Goal: Task Accomplishment & Management: Manage account settings

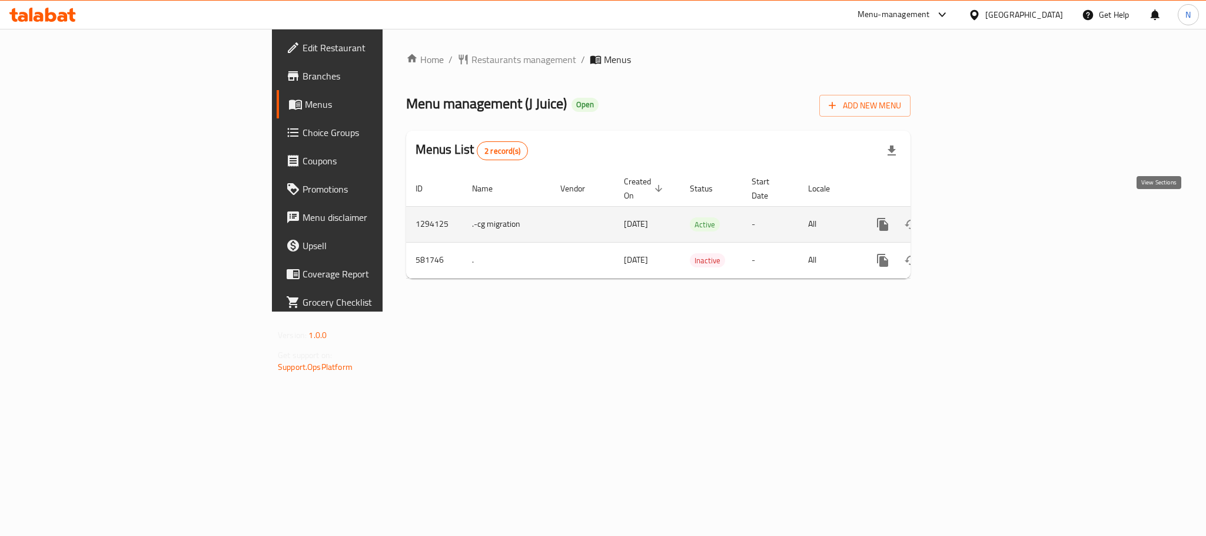
click at [973, 219] on icon "enhanced table" at bounding box center [968, 224] width 11 height 11
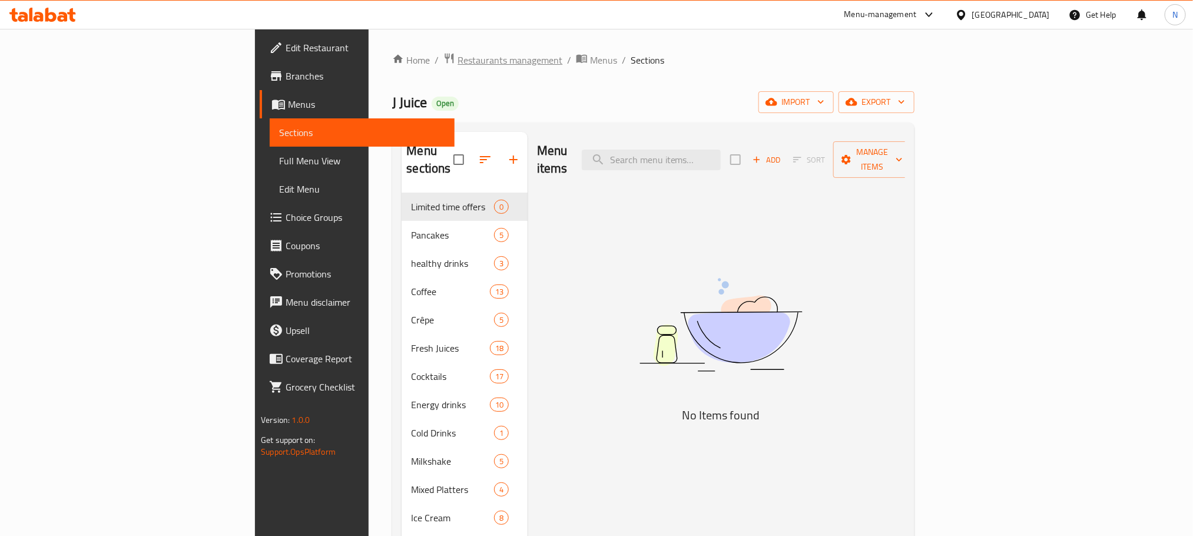
click at [457, 57] on span "Restaurants management" at bounding box center [509, 60] width 105 height 14
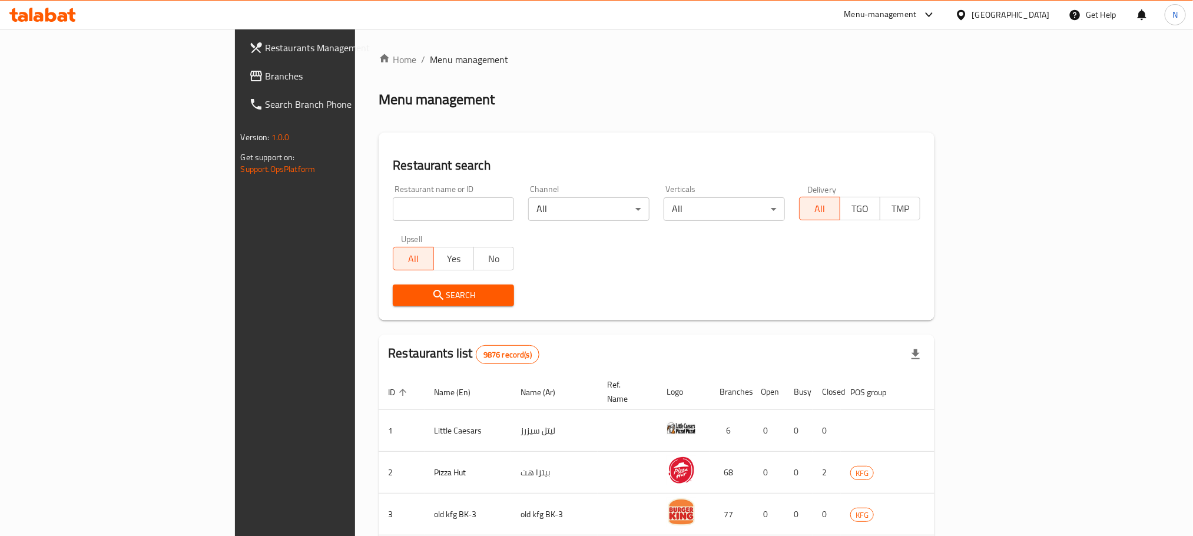
click at [1039, 14] on div "[GEOGRAPHIC_DATA]" at bounding box center [1011, 14] width 78 height 13
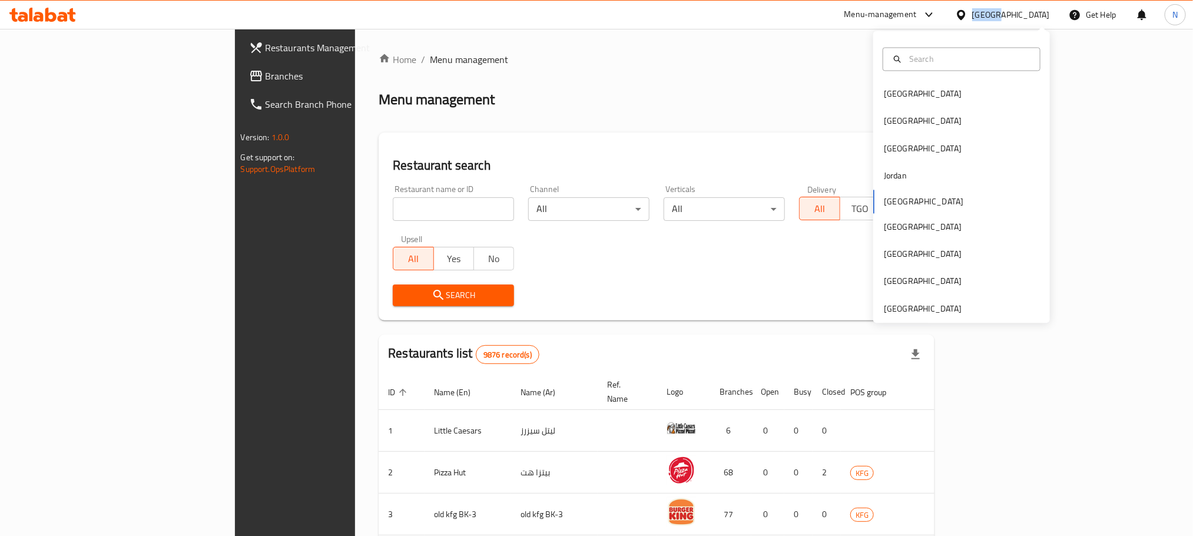
click at [1039, 14] on div "[GEOGRAPHIC_DATA]" at bounding box center [1011, 14] width 78 height 13
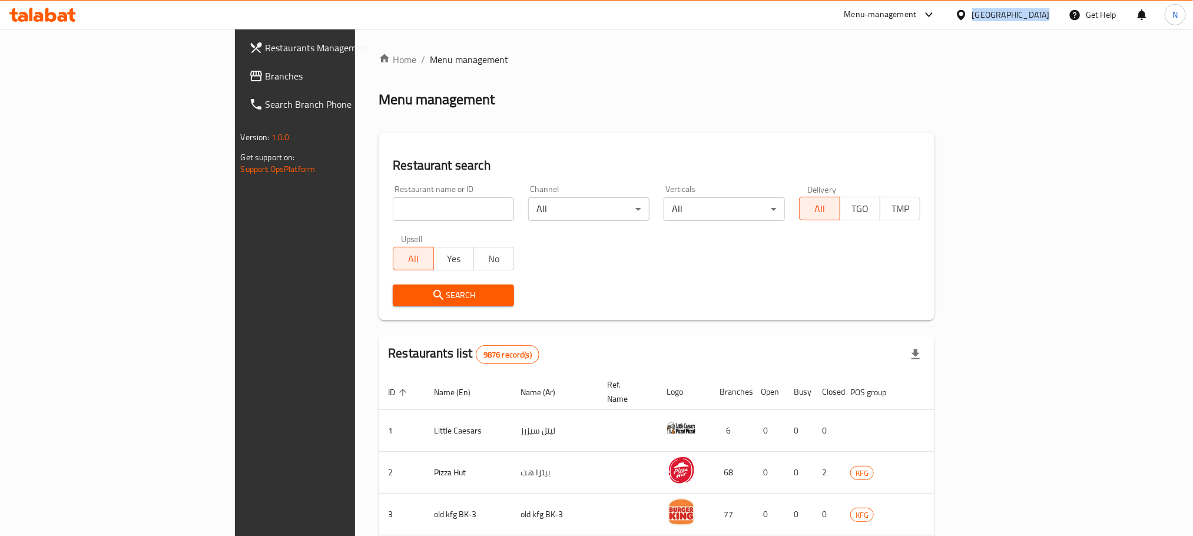
click at [1039, 14] on div "[GEOGRAPHIC_DATA]" at bounding box center [1011, 14] width 78 height 13
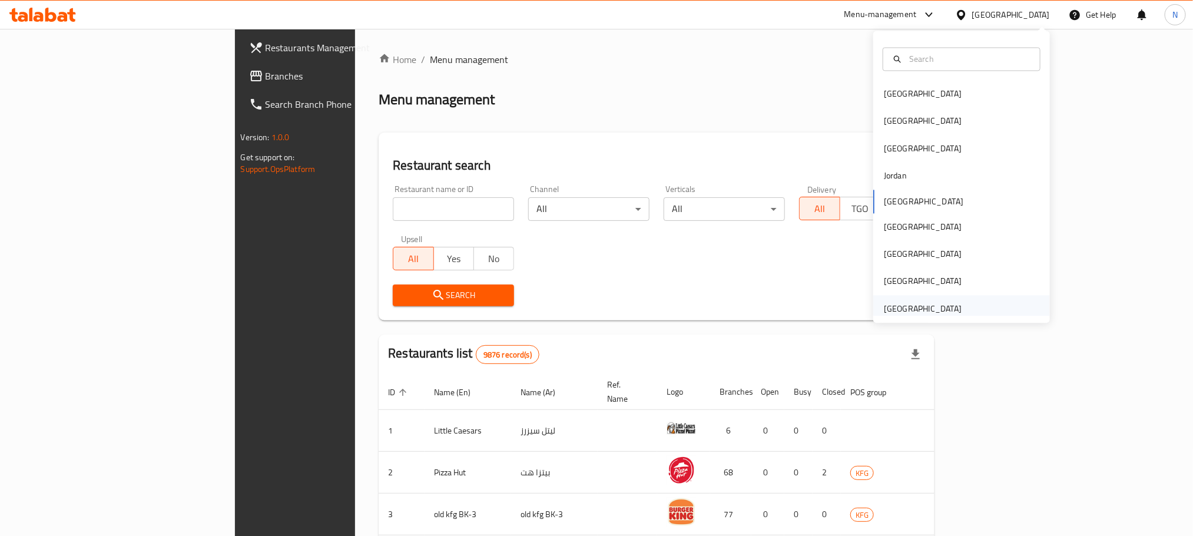
click at [938, 310] on div "[GEOGRAPHIC_DATA]" at bounding box center [923, 308] width 78 height 13
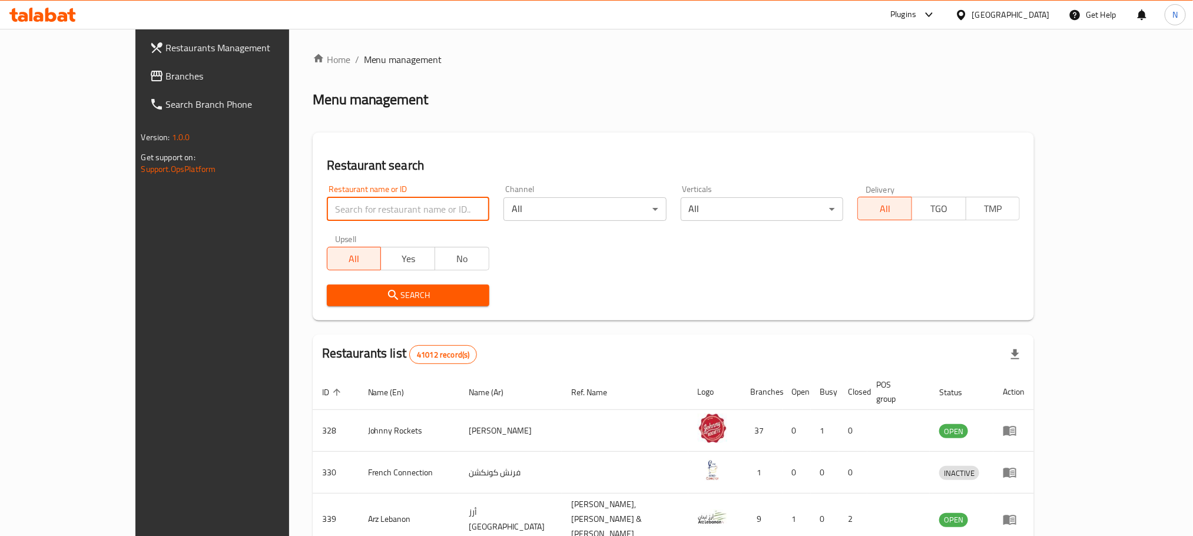
click at [327, 205] on input "search" at bounding box center [408, 209] width 162 height 24
paste input "931"
type input "931"
click at [336, 288] on span "Search" at bounding box center [408, 295] width 144 height 15
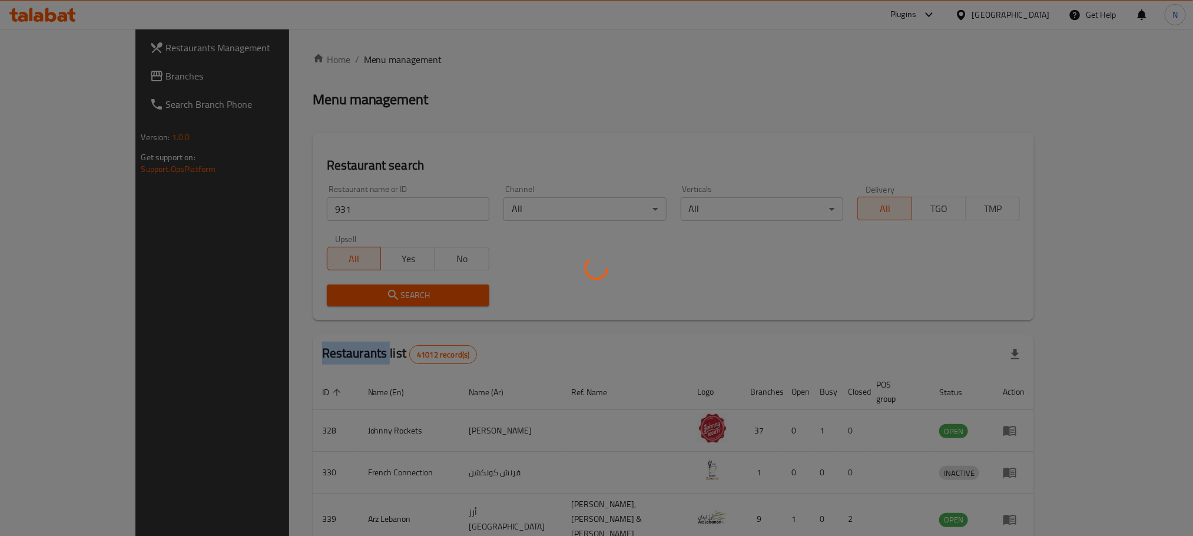
click at [302, 287] on div at bounding box center [596, 268] width 1193 height 536
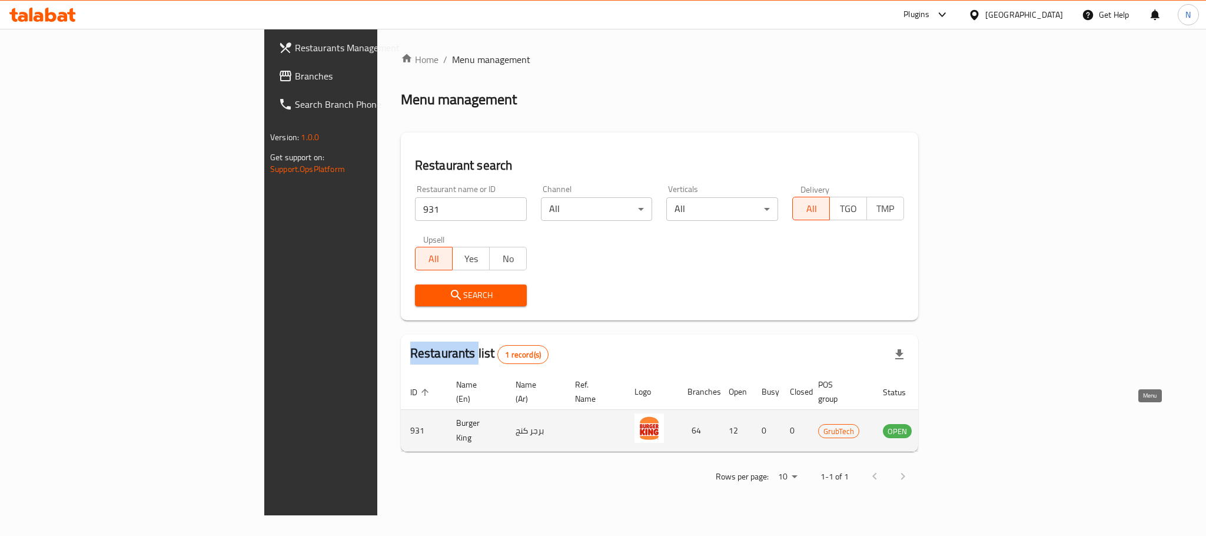
click at [958, 426] on icon "enhanced table" at bounding box center [951, 431] width 13 height 10
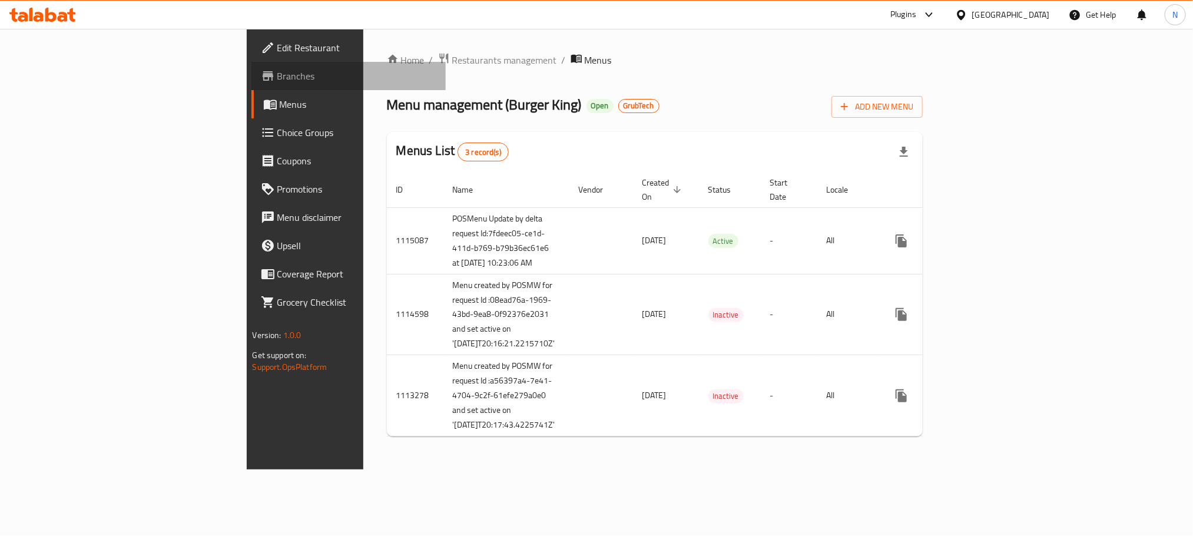
click at [277, 81] on span "Branches" at bounding box center [356, 76] width 159 height 14
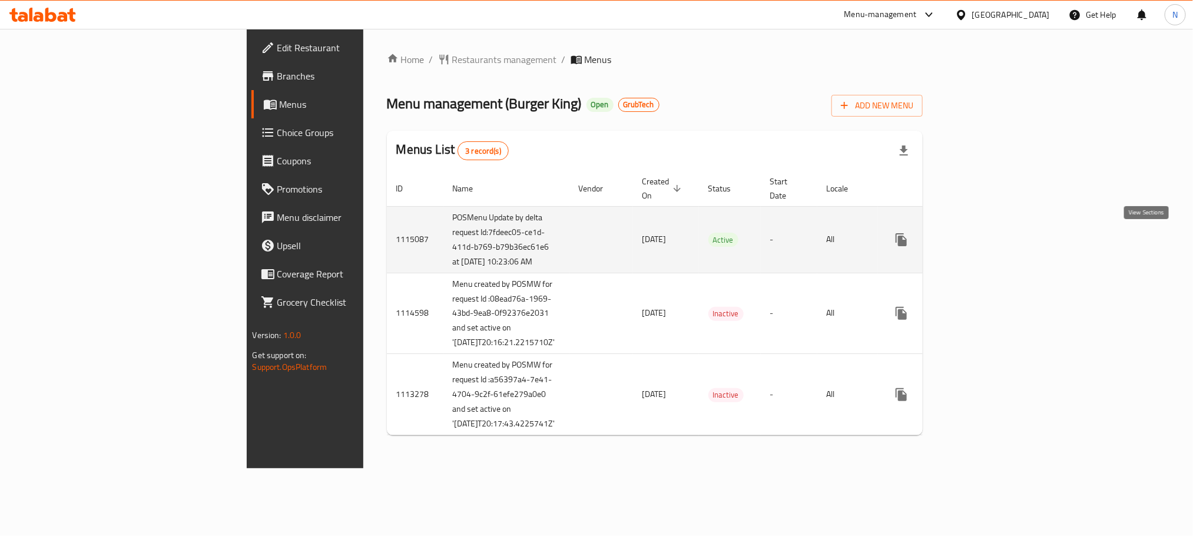
click at [993, 233] on icon "enhanced table" at bounding box center [986, 240] width 14 height 14
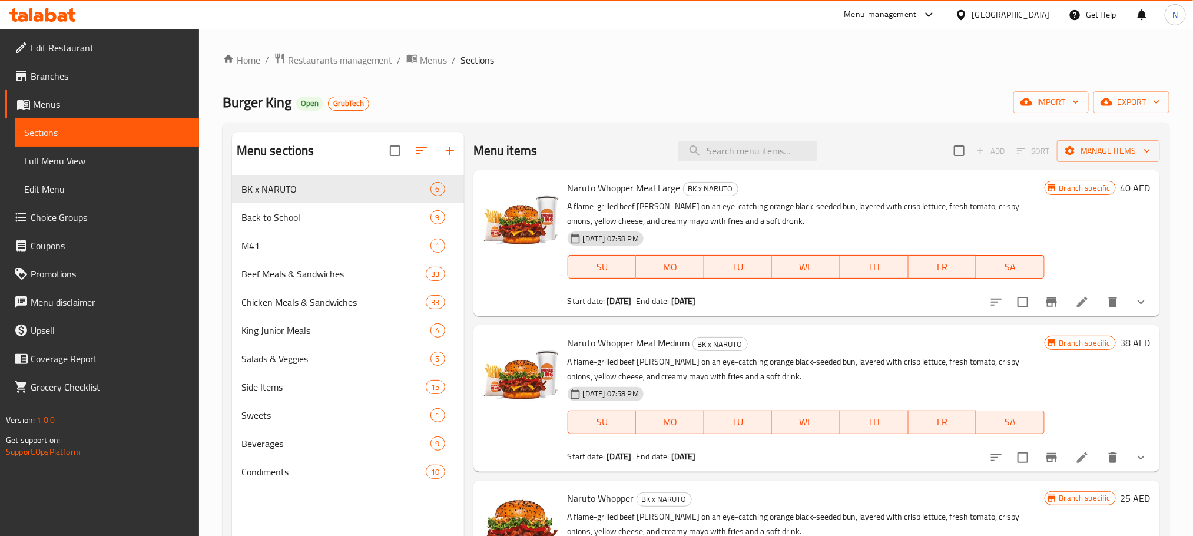
click at [714, 137] on div "Menu items Add Sort Manage items" at bounding box center [816, 151] width 686 height 38
click at [714, 148] on input "search" at bounding box center [747, 151] width 139 height 21
paste input "Meal for 4"
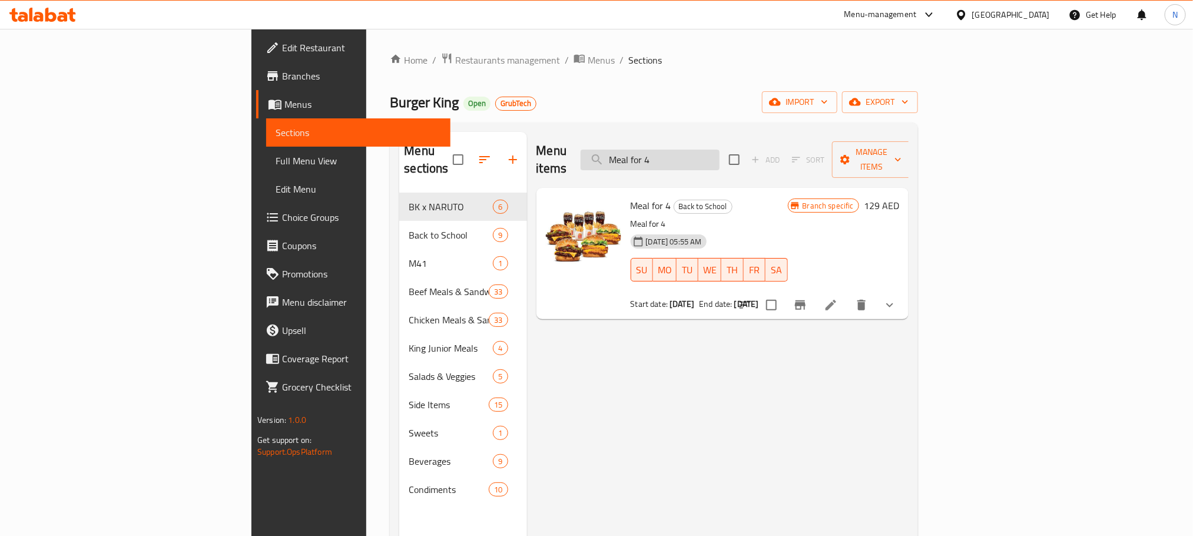
click at [719, 150] on input "Meal for 4" at bounding box center [649, 160] width 139 height 21
paste input "Match Meal"
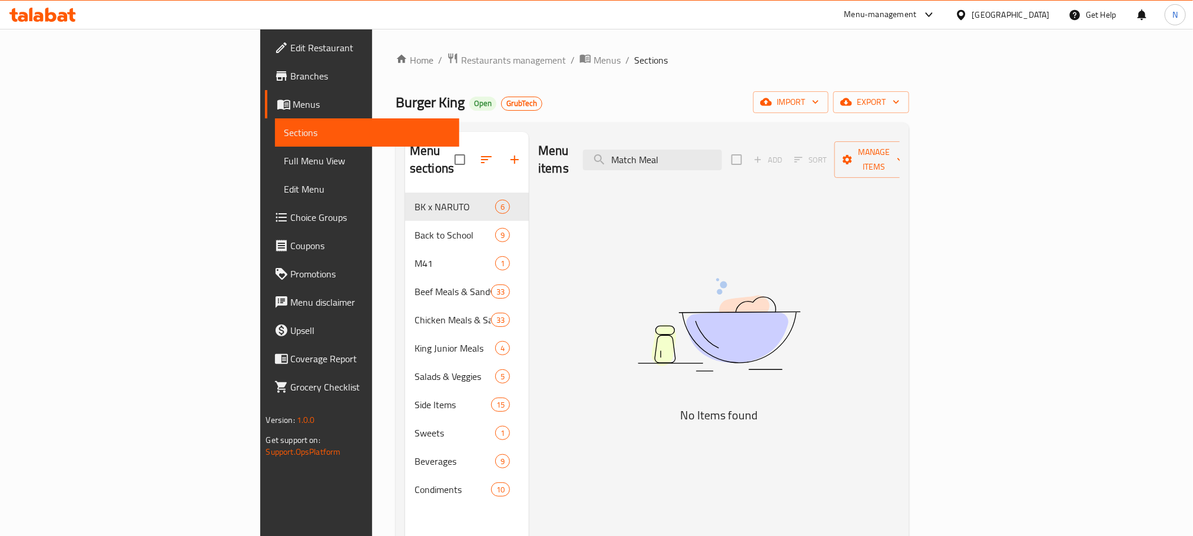
drag, startPoint x: 719, startPoint y: 150, endPoint x: 670, endPoint y: 154, distance: 49.6
click at [670, 154] on div "Menu items Match Meal Add Sort Manage items" at bounding box center [718, 160] width 361 height 56
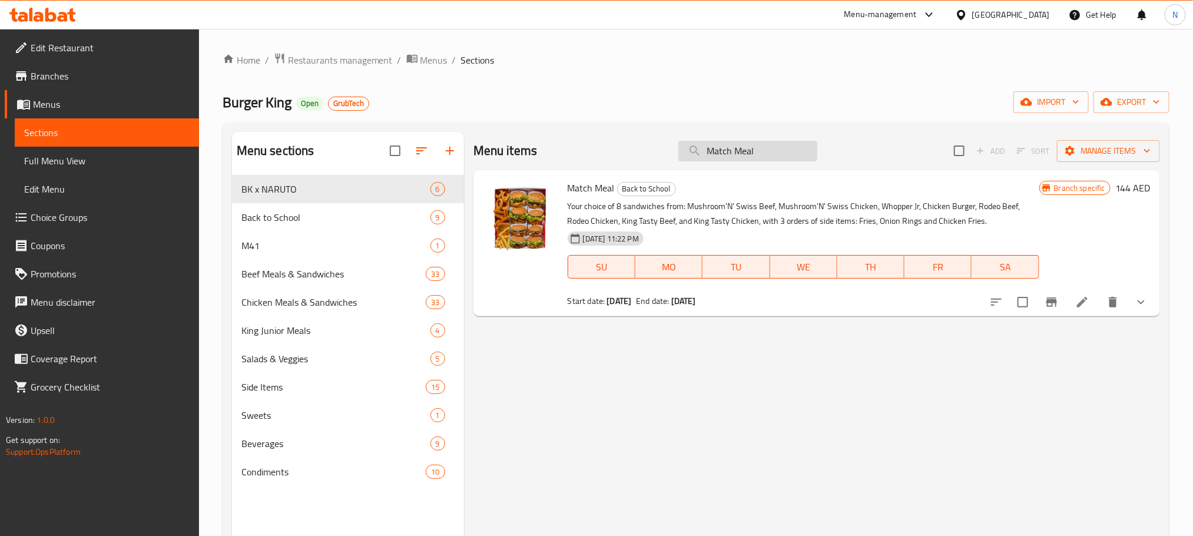
click at [728, 157] on input "Match Meal" at bounding box center [747, 151] width 139 height 21
paste input "Super 50% - Royale for 2"
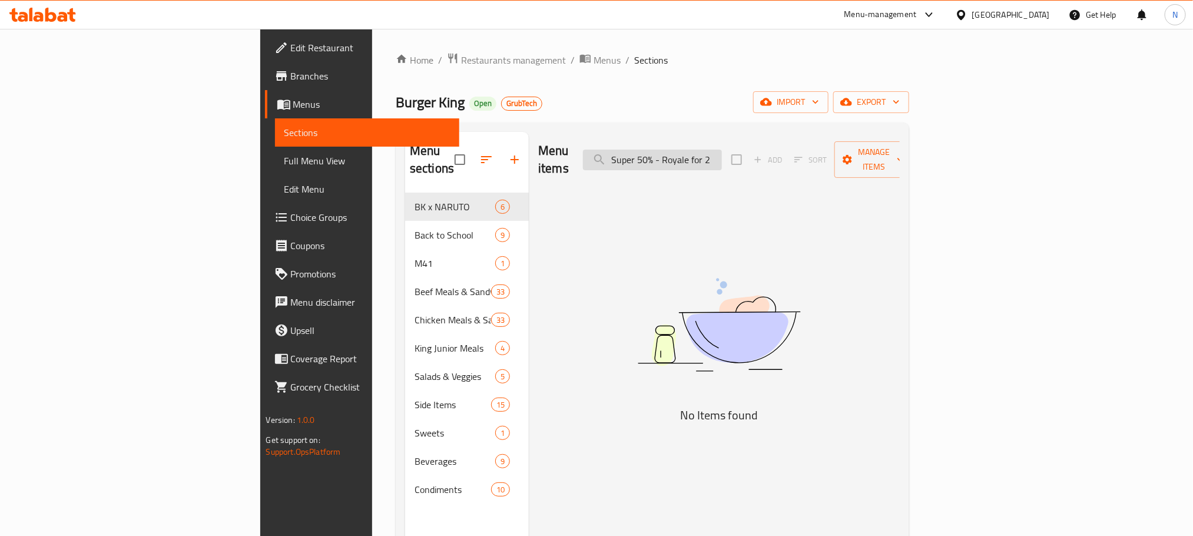
click at [719, 150] on input "Super 50% - Royale for 2" at bounding box center [652, 160] width 139 height 21
click at [713, 150] on input "Super 50% - Royale for 2" at bounding box center [652, 160] width 139 height 21
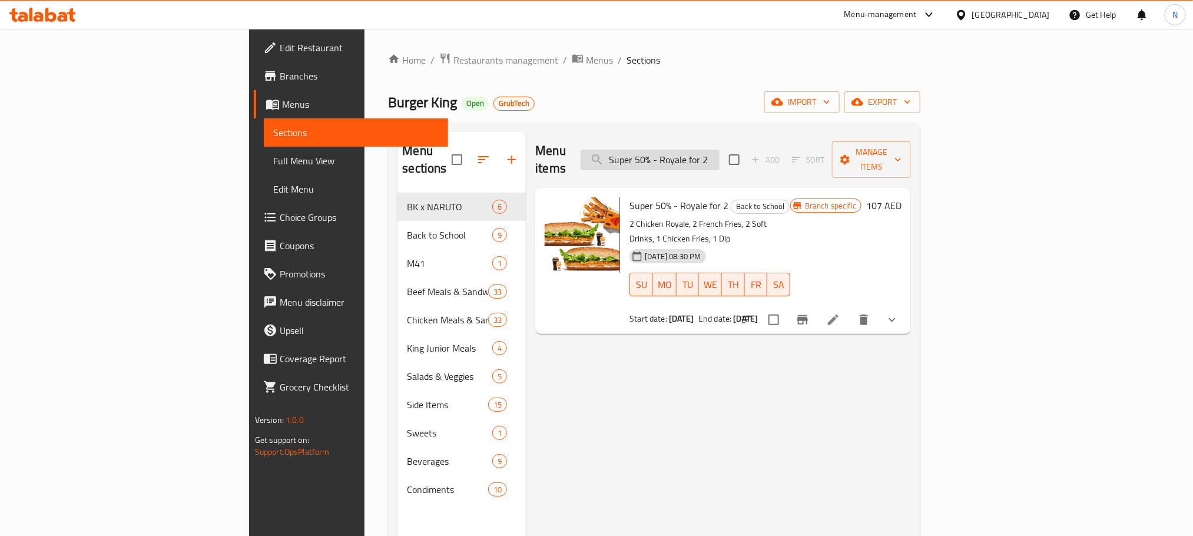
click at [719, 150] on input "Super 50% - Royale for 2" at bounding box center [649, 160] width 139 height 21
paste input "Whopper"
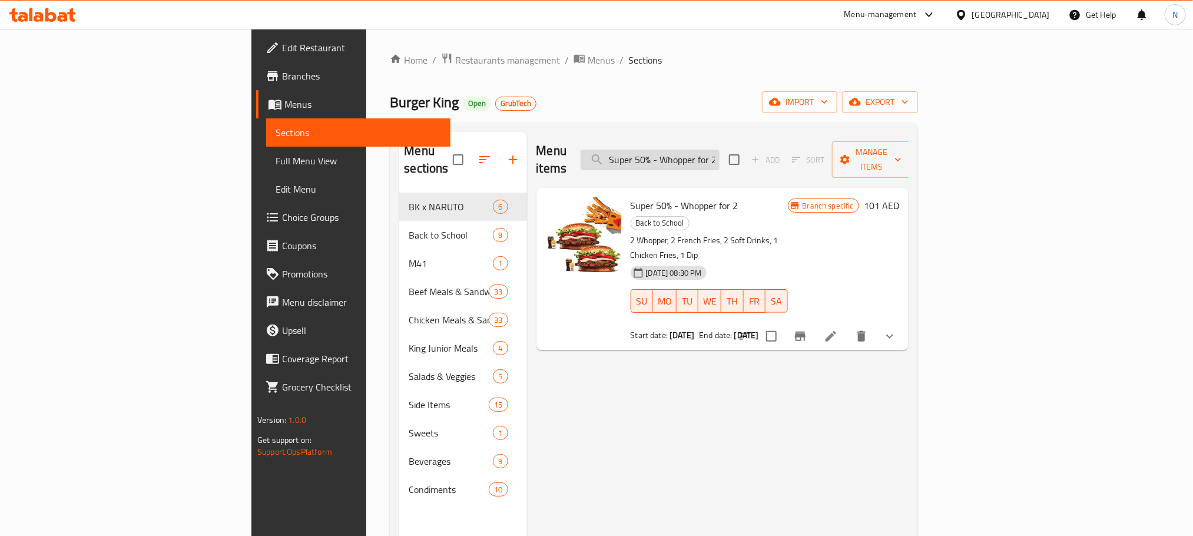
click at [709, 150] on input "Super 50% - Whopper for 2" at bounding box center [649, 160] width 139 height 21
paste input "Deluxe"
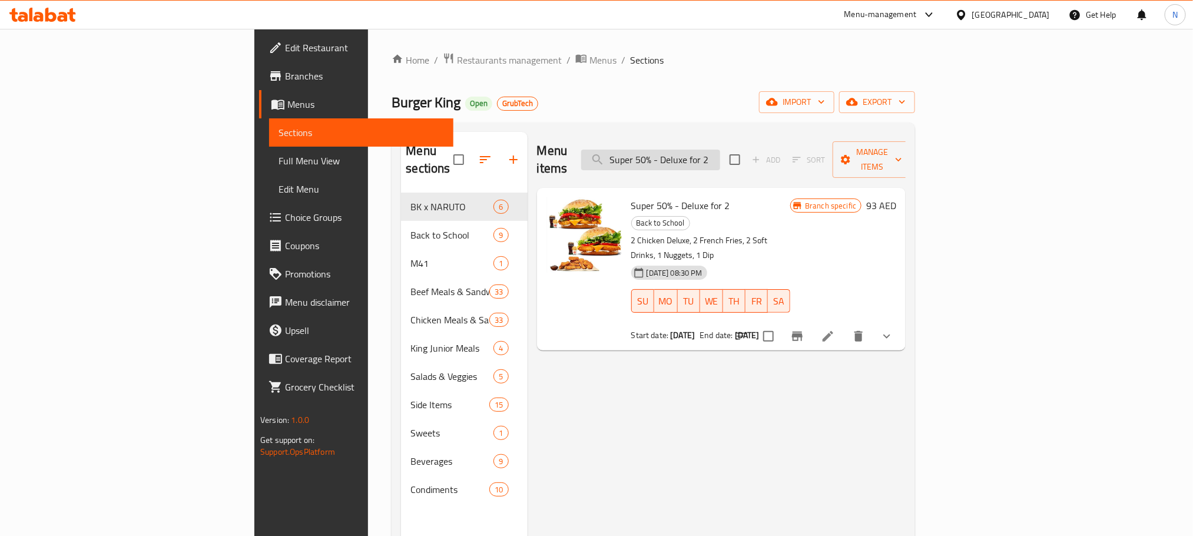
click at [708, 158] on input "Super 50% - Deluxe for 2" at bounding box center [650, 160] width 139 height 21
type input "Super 50% - Deluxe for 2"
click at [285, 76] on span "Branches" at bounding box center [364, 76] width 159 height 14
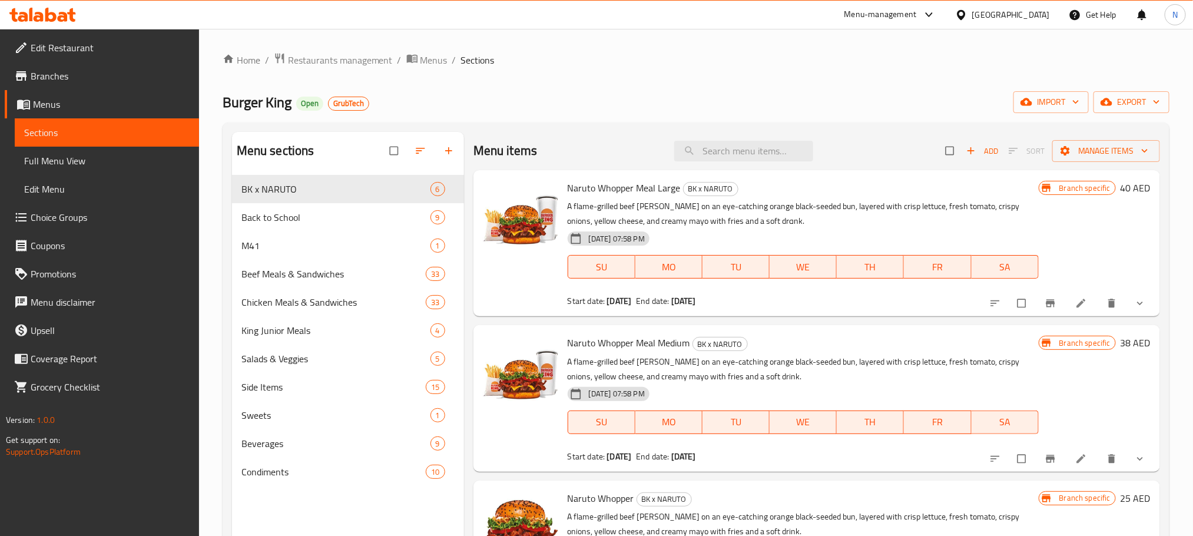
click at [869, 14] on div "Menu-management" at bounding box center [880, 15] width 72 height 14
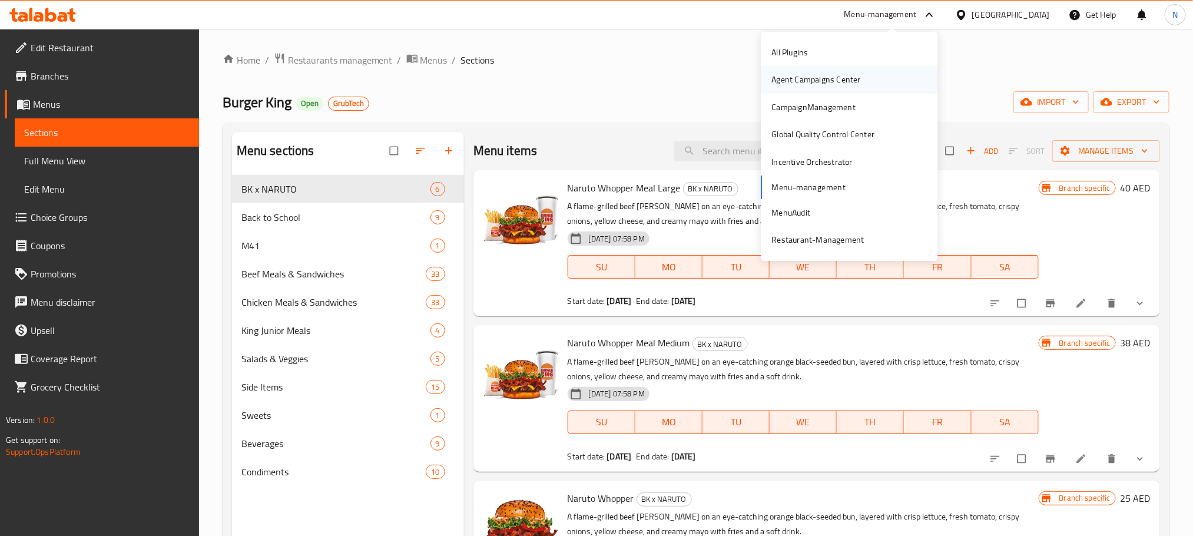
click at [860, 77] on div "Agent Campaigns Center" at bounding box center [816, 79] width 108 height 27
